Goal: Task Accomplishment & Management: Complete application form

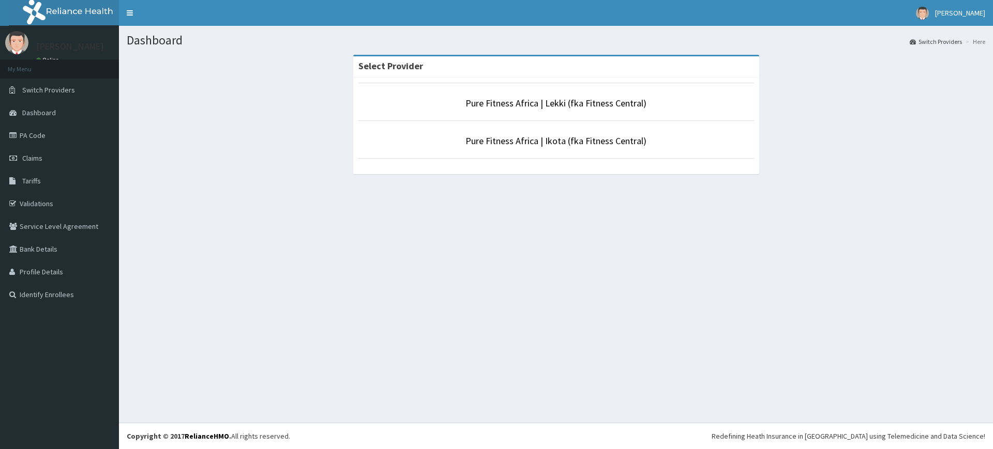
click at [528, 101] on link "Pure Fitness Africa | Lekki (fka Fitness Central)" at bounding box center [555, 103] width 181 height 12
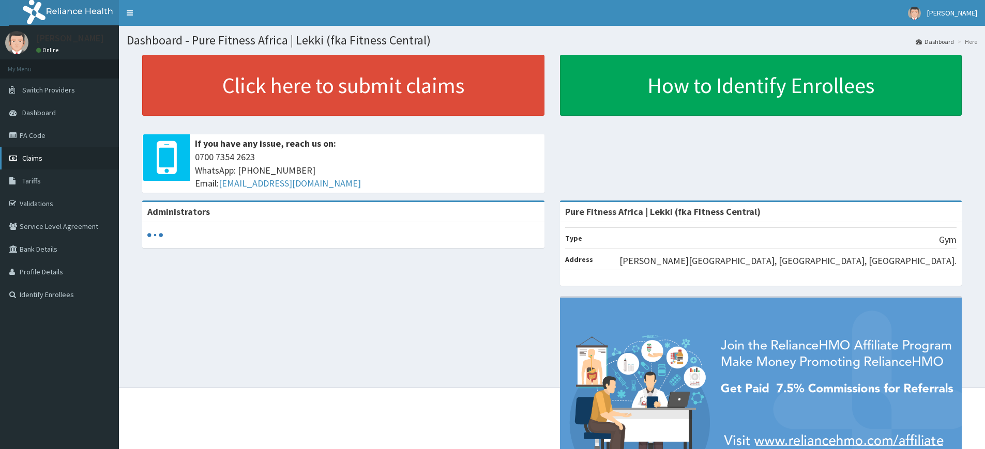
click at [54, 159] on link "Claims" at bounding box center [59, 158] width 119 height 23
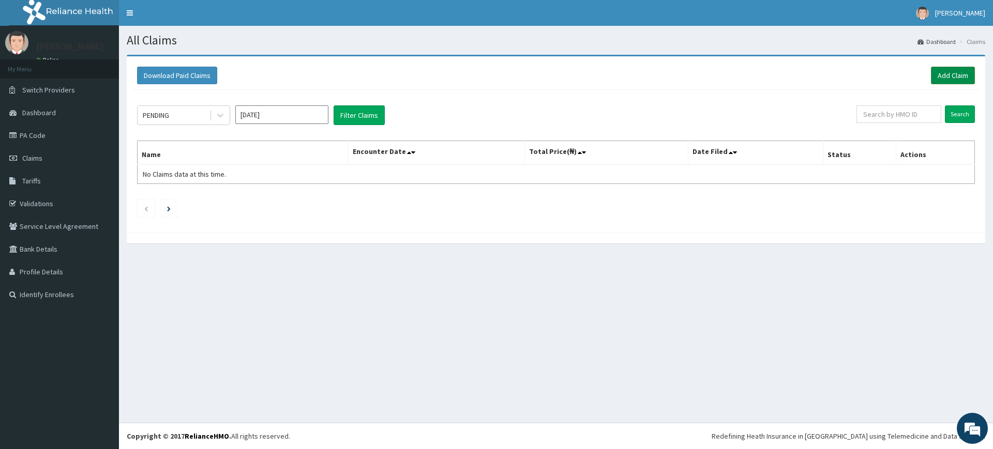
click at [964, 70] on link "Add Claim" at bounding box center [953, 76] width 44 height 18
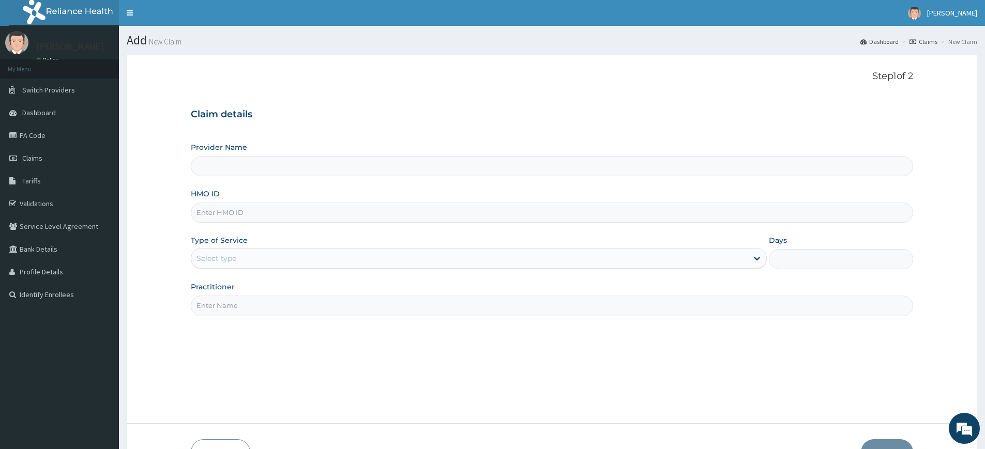
type input "Pure Fitness Africa | Lekki (fka Fitness Central)"
type input "1"
click at [270, 305] on input "Practitioner" at bounding box center [552, 306] width 722 height 20
type input "pure fitness africa"
click at [266, 220] on input "HMO ID" at bounding box center [552, 213] width 722 height 20
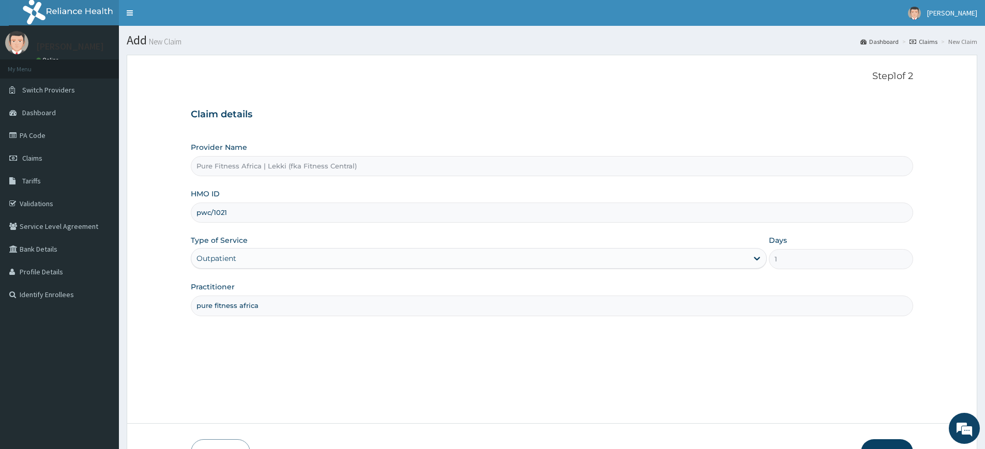
type input "PWC/10213/A"
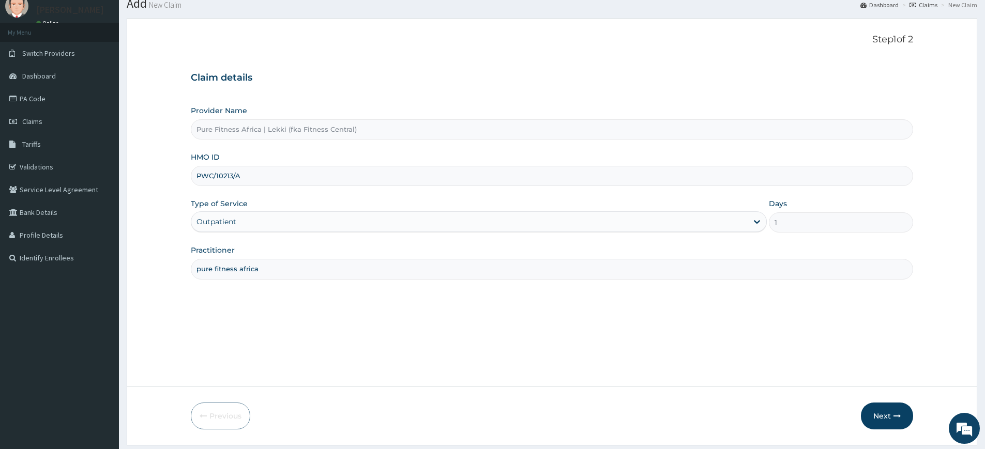
scroll to position [67, 0]
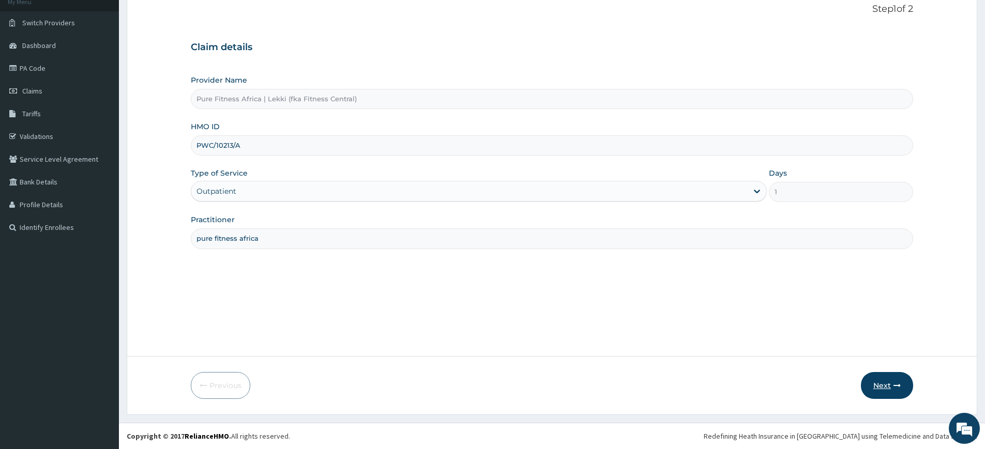
click at [864, 386] on button "Next" at bounding box center [887, 385] width 52 height 27
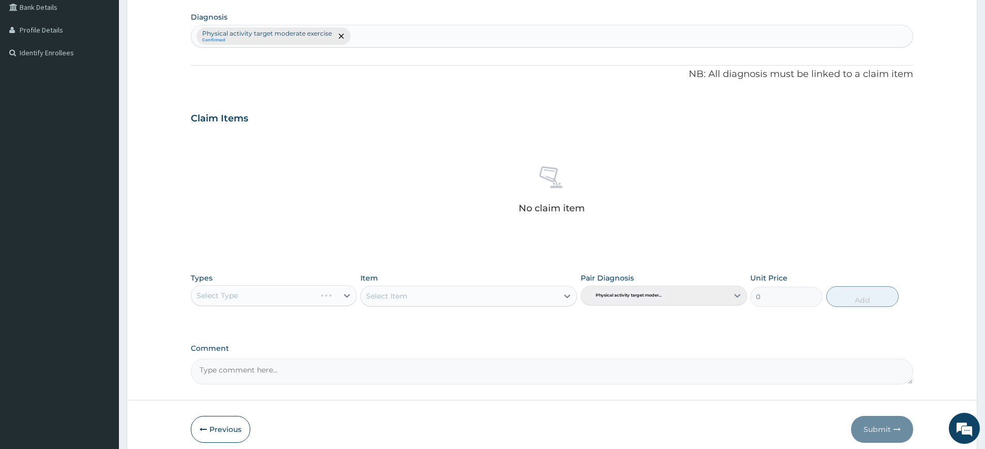
scroll to position [286, 0]
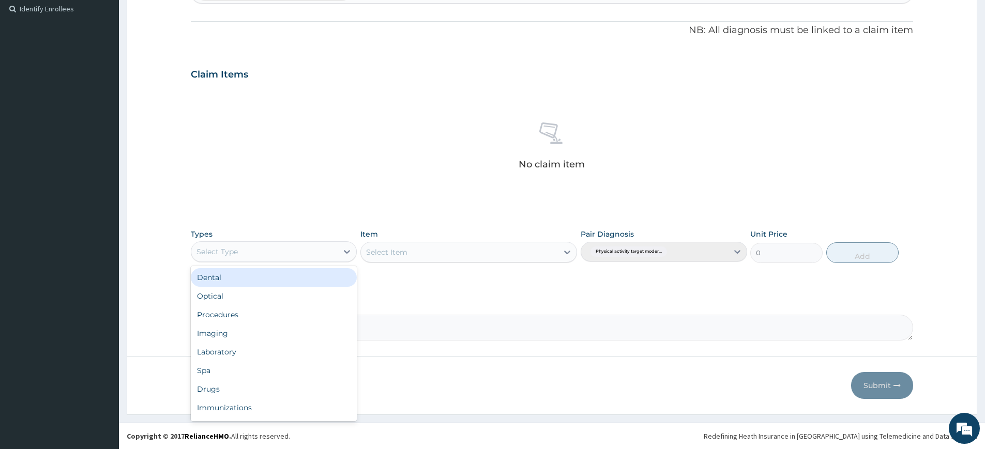
click at [315, 260] on div "Select Type" at bounding box center [274, 251] width 166 height 21
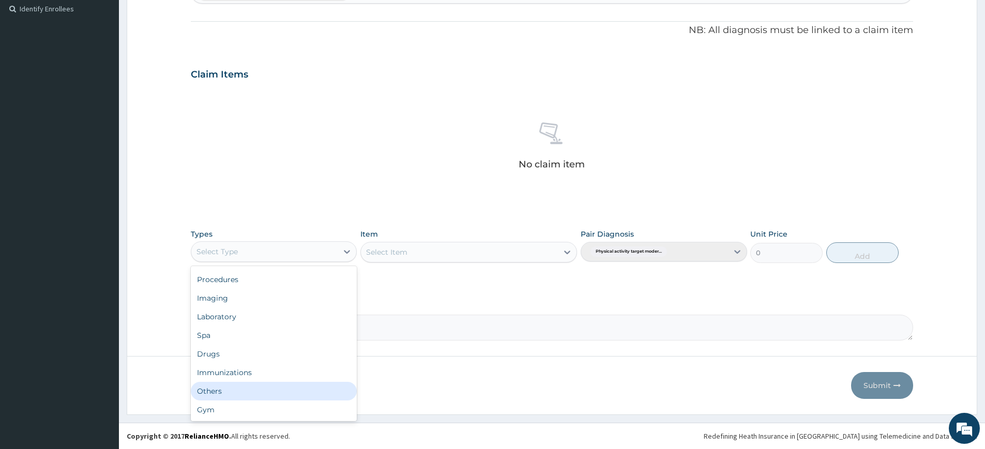
click at [249, 399] on div "Others" at bounding box center [274, 391] width 166 height 19
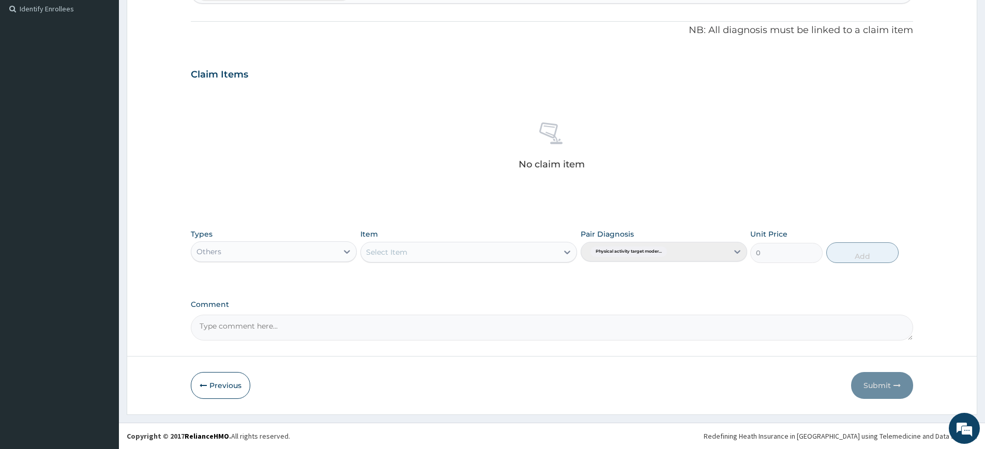
click at [272, 260] on div "Others" at bounding box center [274, 251] width 166 height 21
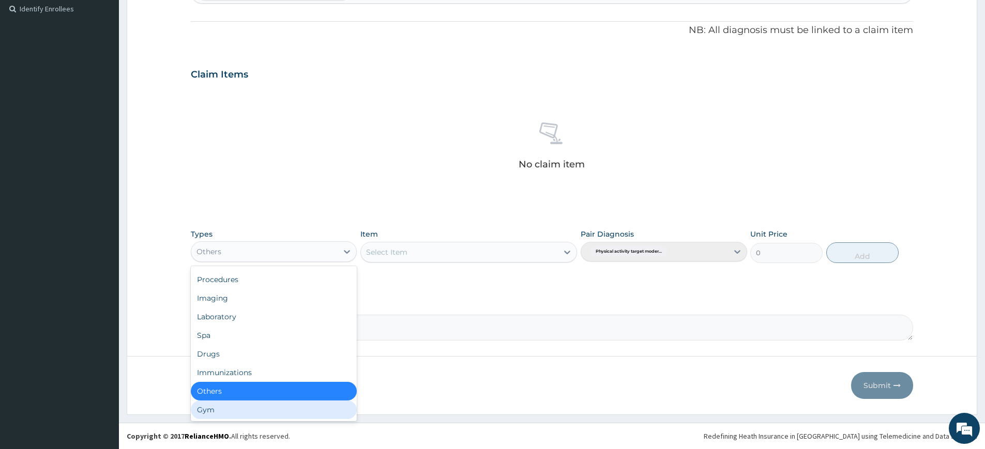
click at [257, 411] on div "Gym" at bounding box center [274, 410] width 166 height 19
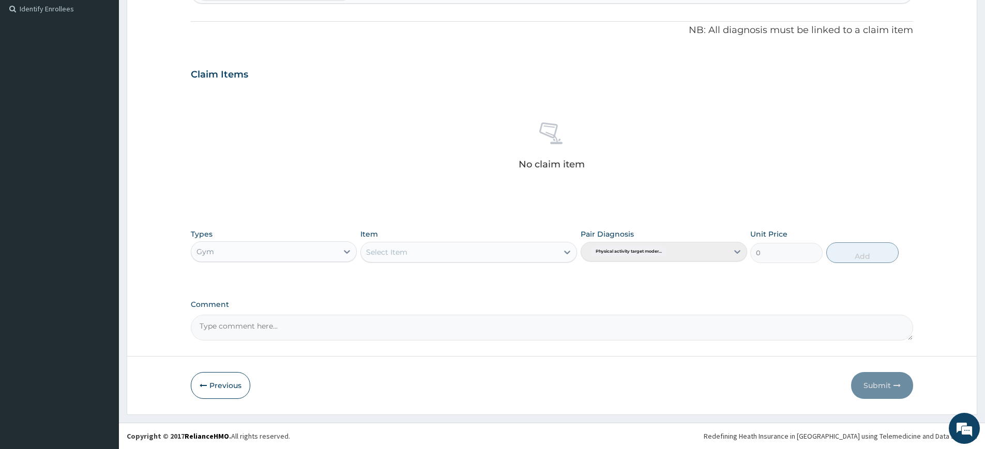
click at [459, 239] on div "Item Select Item" at bounding box center [468, 246] width 217 height 34
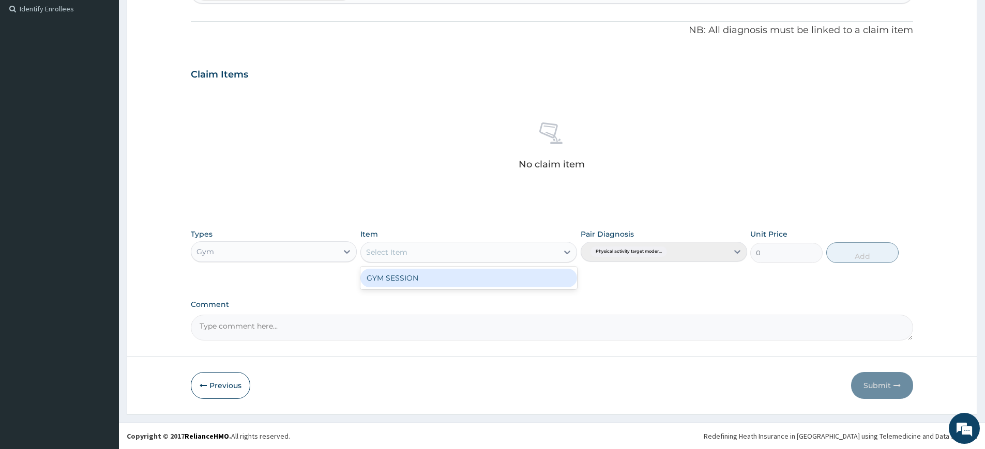
click at [458, 244] on div "Select Item" at bounding box center [459, 252] width 197 height 17
click at [459, 276] on div "GYM SESSION" at bounding box center [468, 278] width 217 height 19
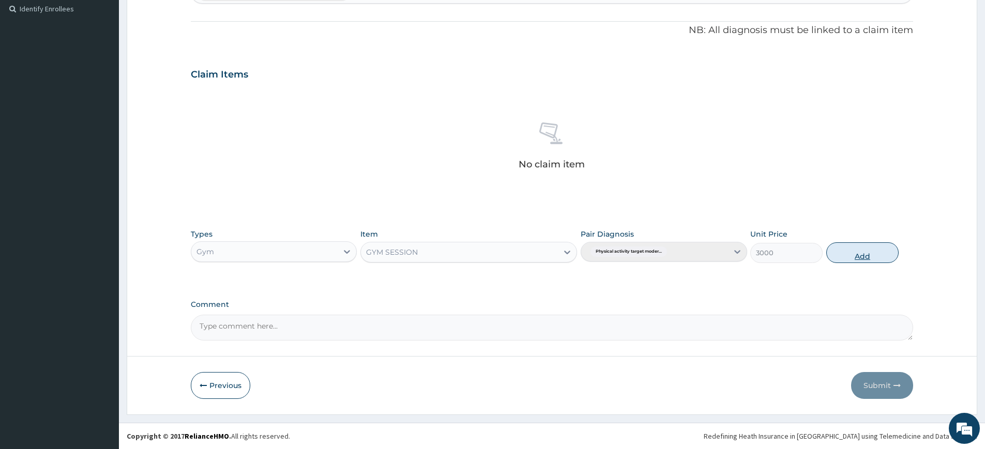
click at [829, 251] on button "Add" at bounding box center [862, 253] width 72 height 21
type input "0"
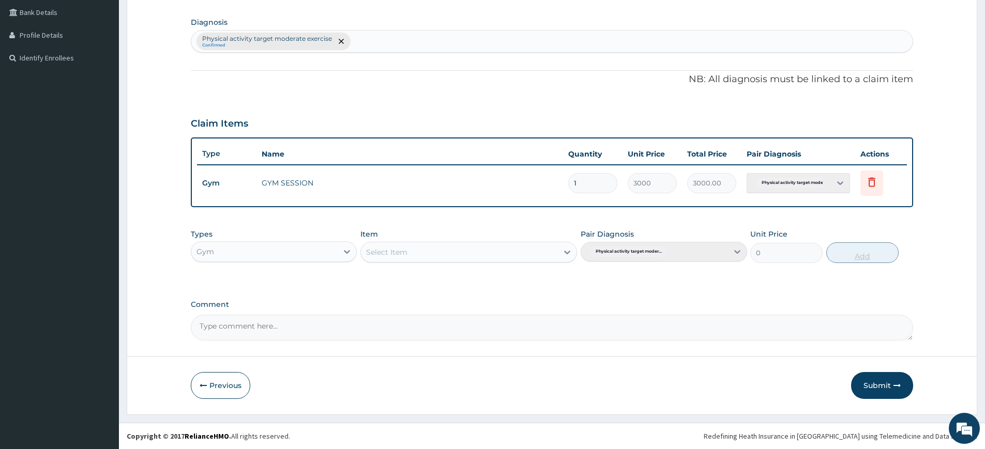
scroll to position [0, 0]
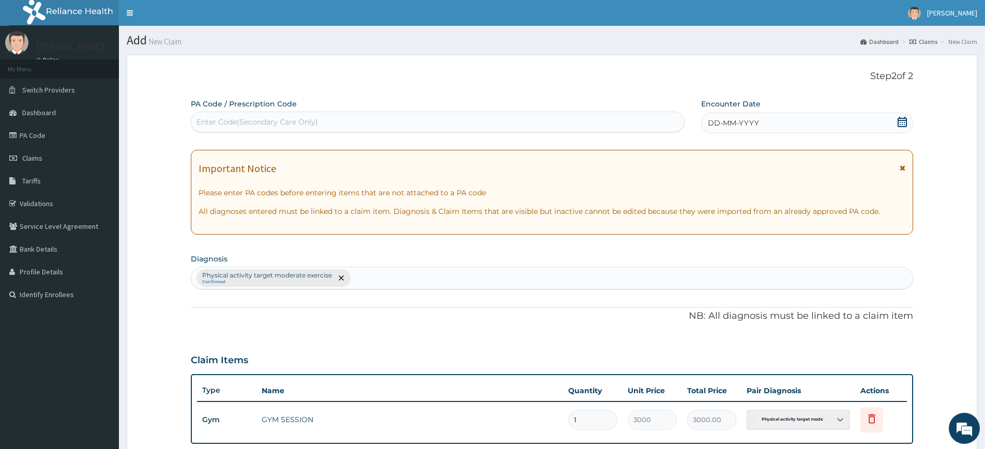
click at [732, 127] on span "DD-MM-YYYY" at bounding box center [733, 123] width 51 height 10
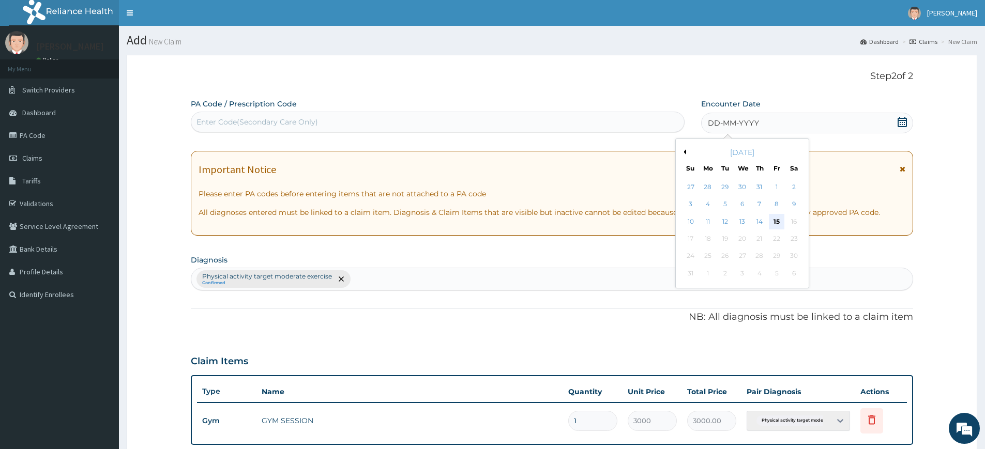
click at [772, 219] on div "15" at bounding box center [777, 222] width 16 height 16
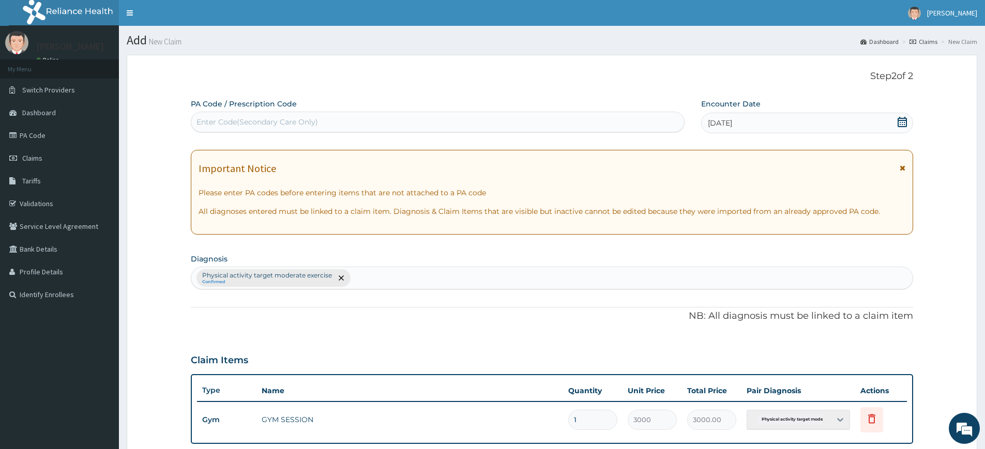
click at [601, 121] on div "Enter Code(Secondary Care Only)" at bounding box center [437, 122] width 493 height 17
type input "PA/FB08B2"
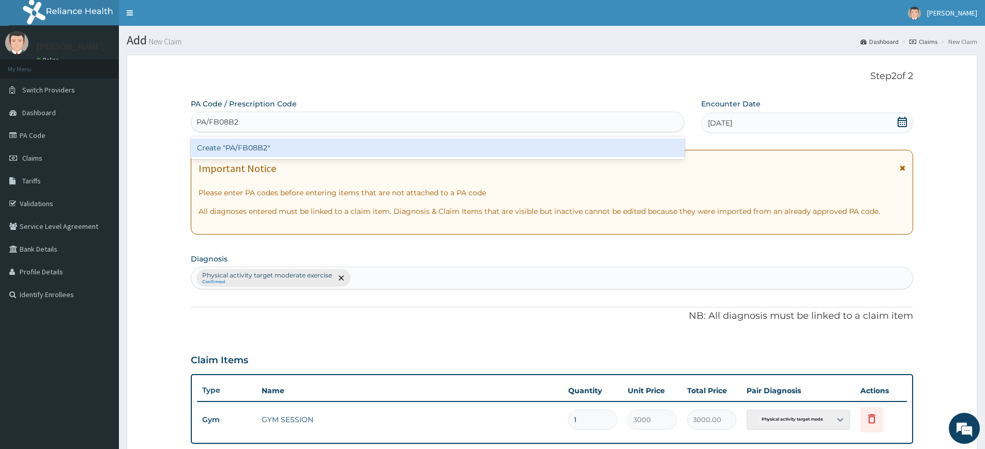
click at [540, 141] on div "Create "PA/FB08B2"" at bounding box center [438, 148] width 494 height 19
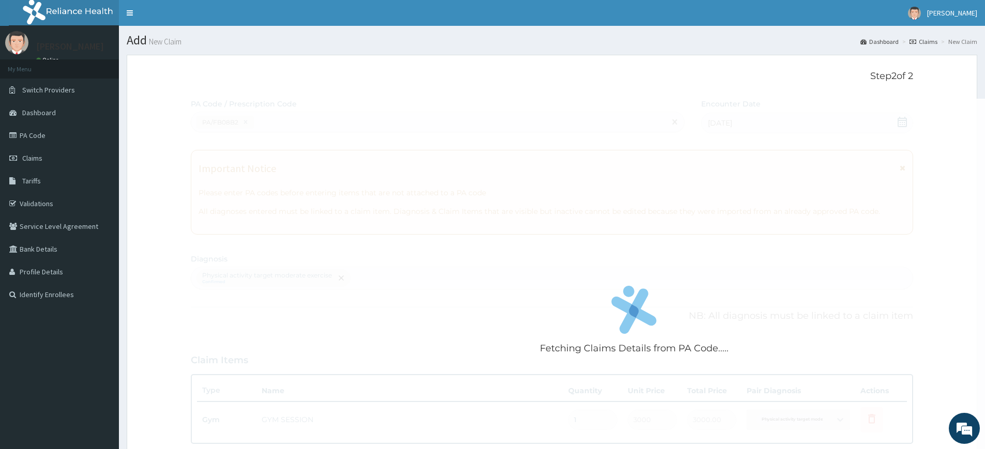
scroll to position [237, 0]
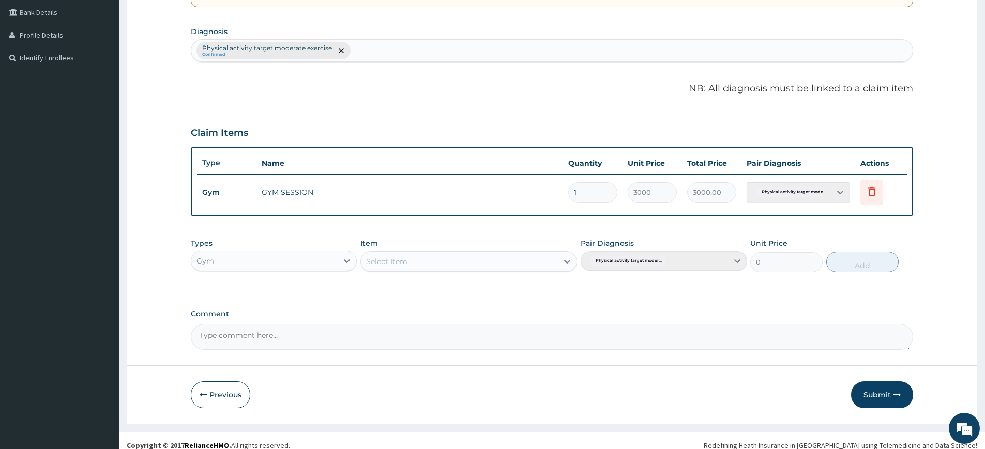
click at [862, 383] on button "Submit" at bounding box center [882, 395] width 62 height 27
